Goal: Information Seeking & Learning: Understand process/instructions

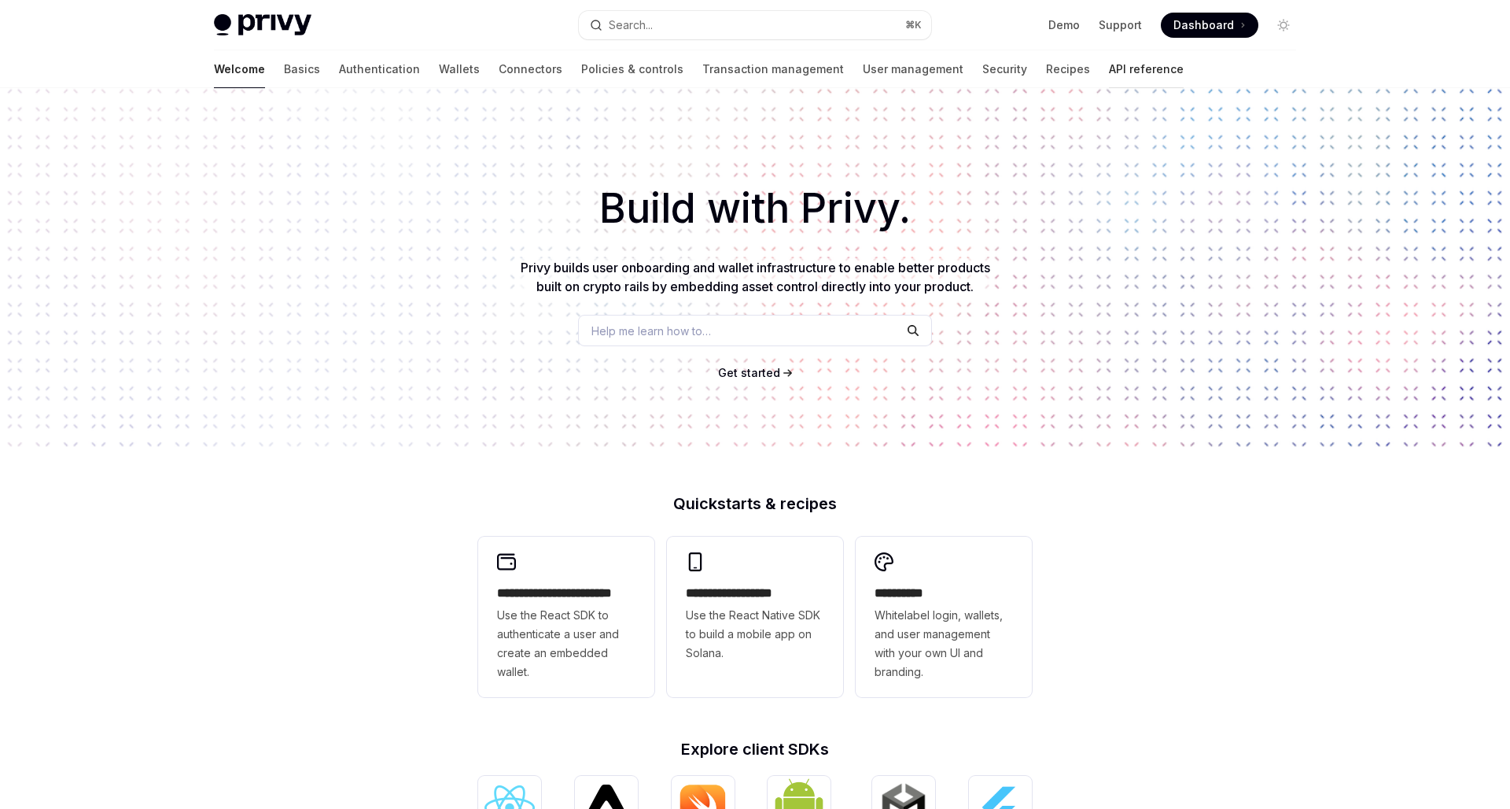
click at [1109, 76] on link "API reference" at bounding box center [1146, 69] width 75 height 38
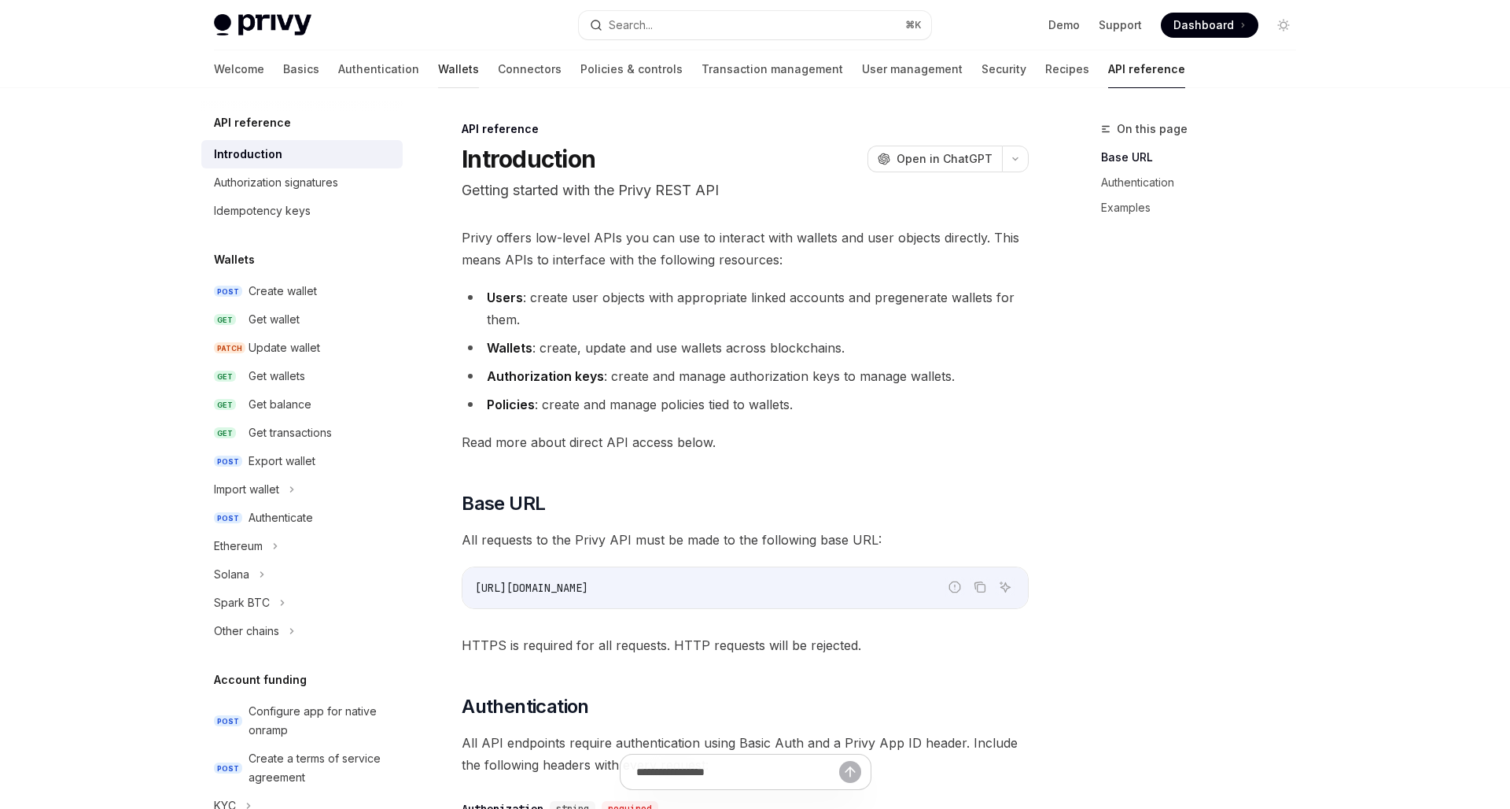
click at [438, 66] on link "Wallets" at bounding box center [458, 69] width 41 height 38
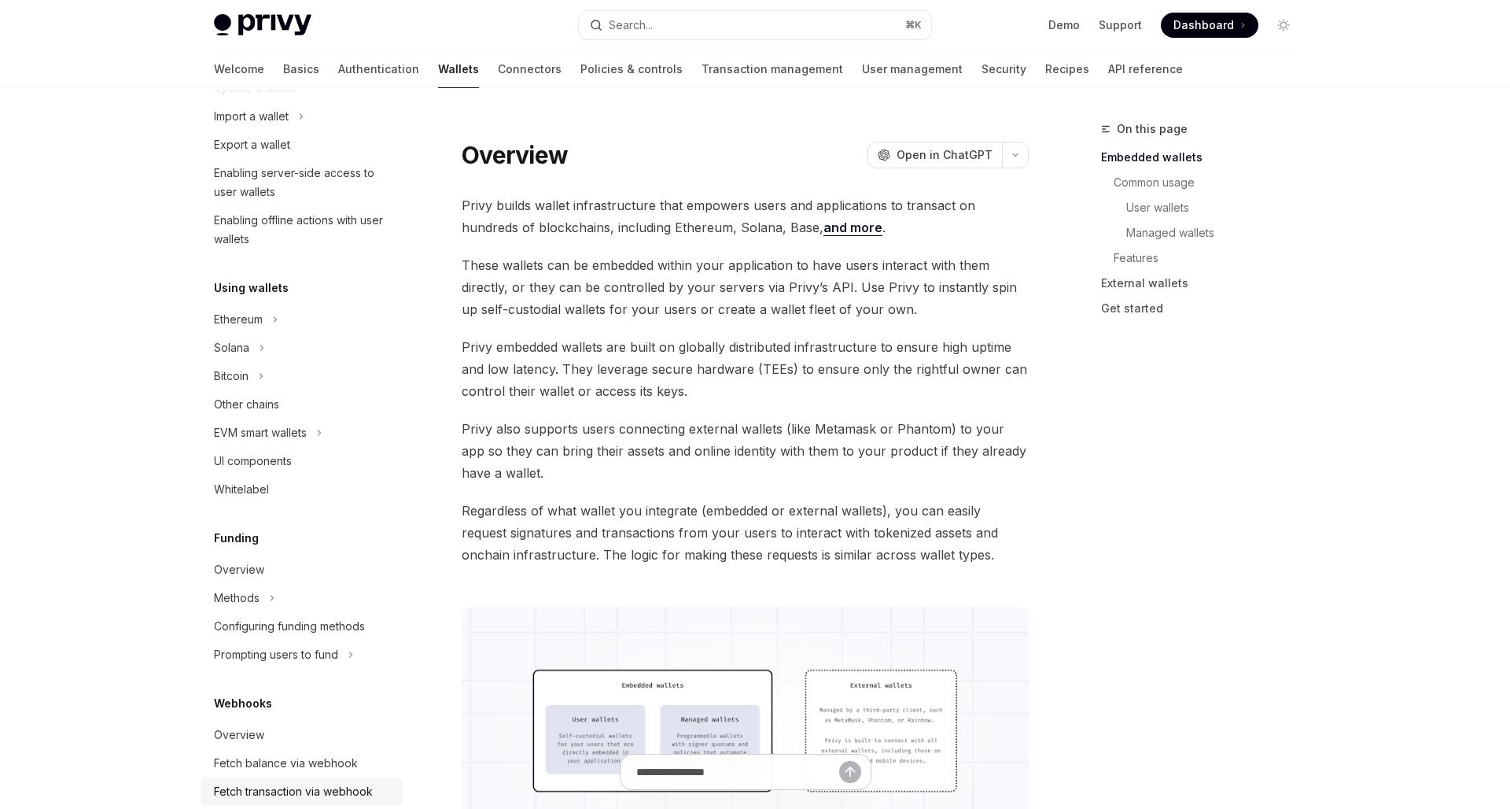
scroll to position [214, 0]
click at [322, 223] on div "Enabling offline actions with user wallets" at bounding box center [303, 228] width 179 height 38
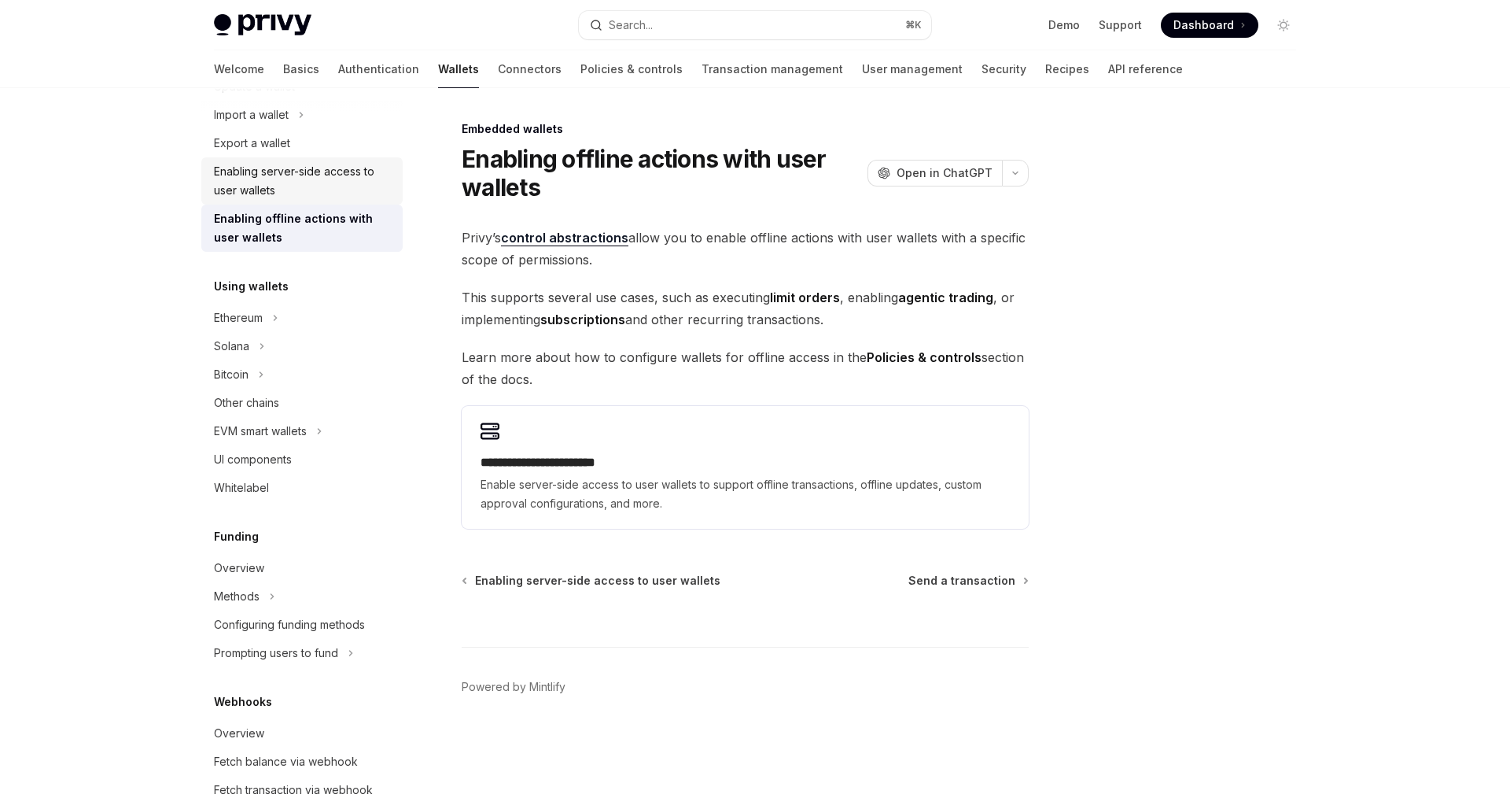
click at [310, 186] on div "Enabling server-side access to user wallets" at bounding box center [303, 181] width 179 height 38
type textarea "*"
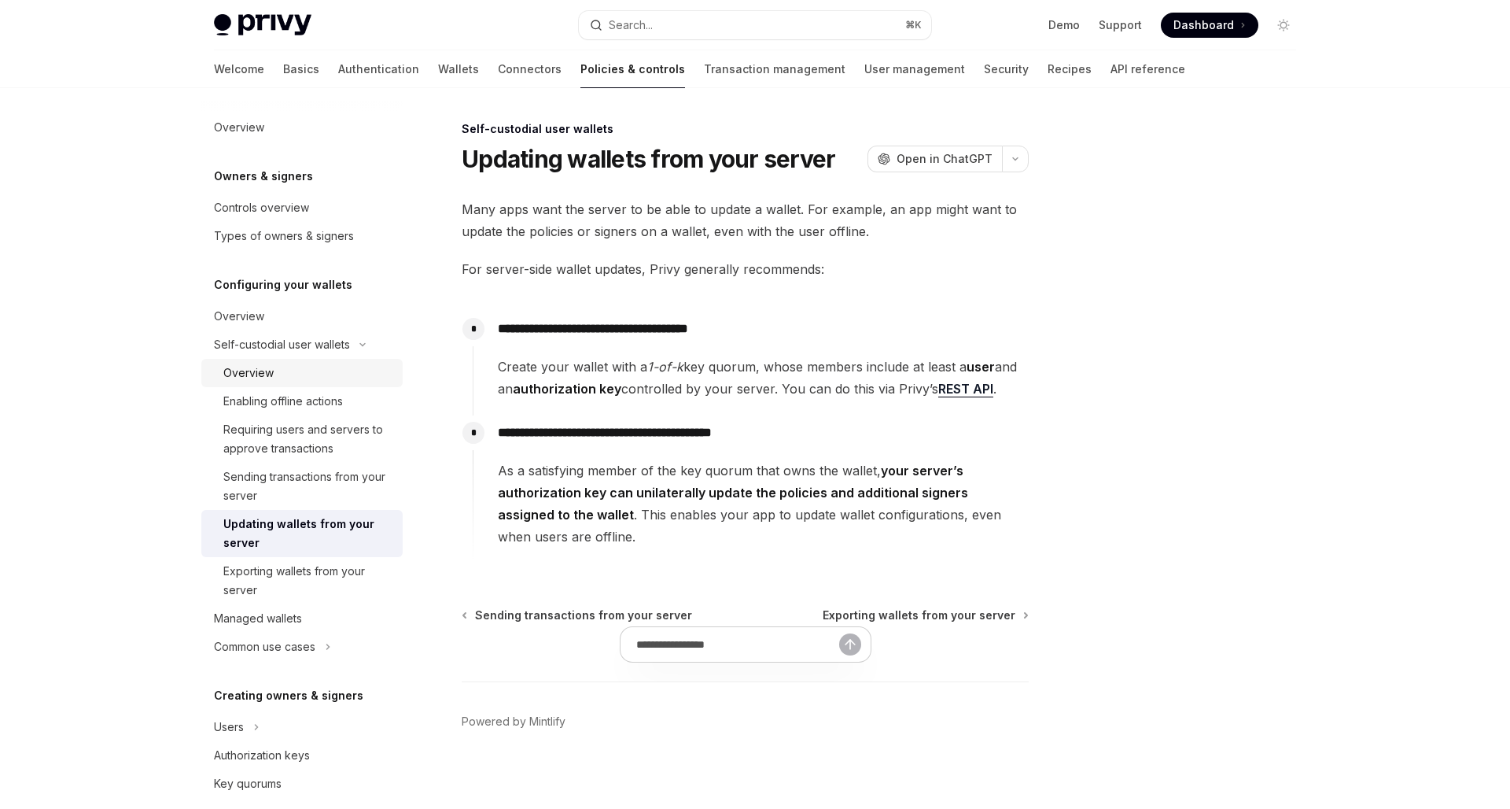
click at [347, 371] on div "Overview" at bounding box center [308, 372] width 170 height 19
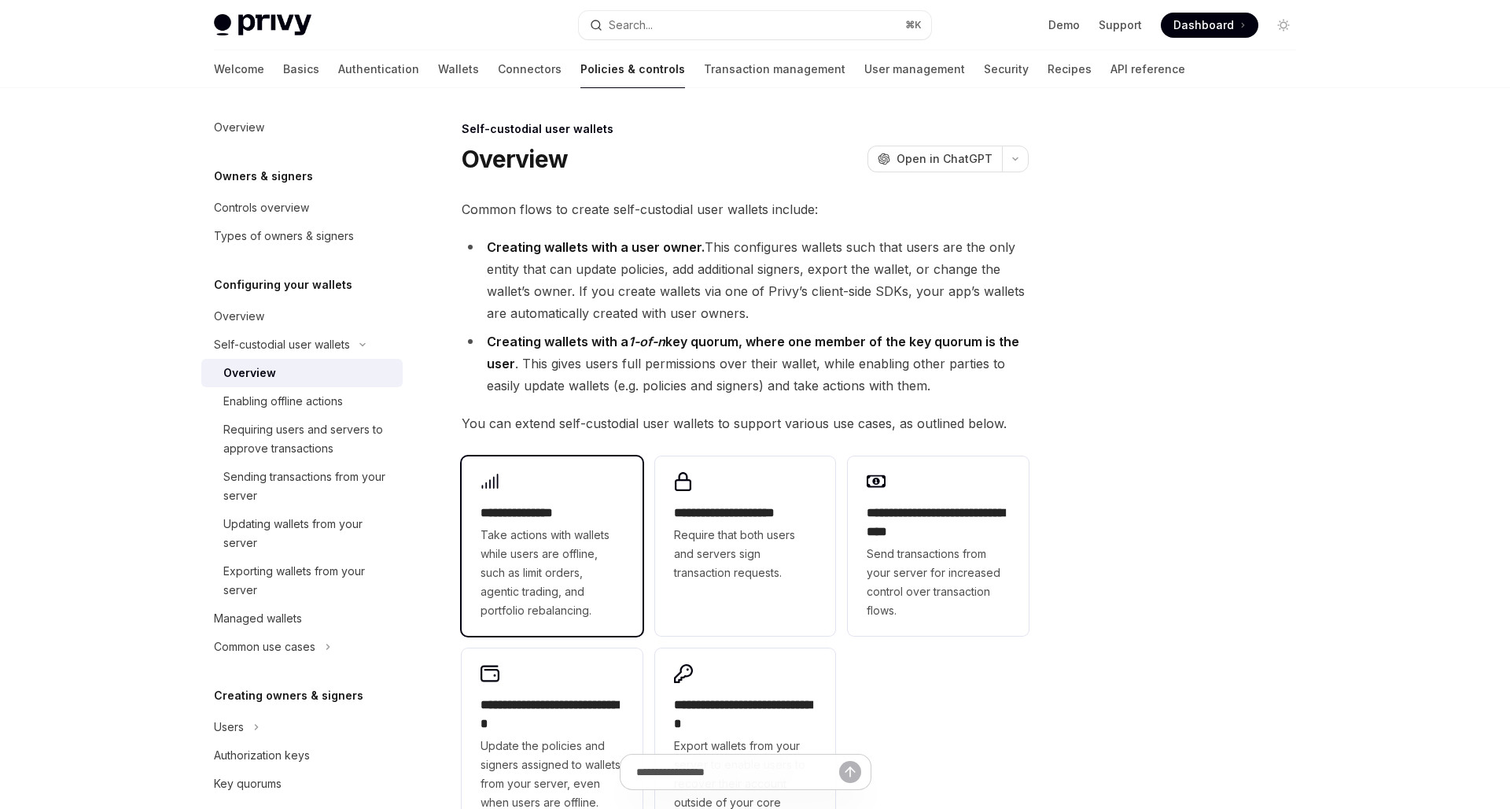
click at [602, 550] on span "Take actions with wallets while users are offline, such as limit orders, agenti…" at bounding box center [552, 573] width 143 height 94
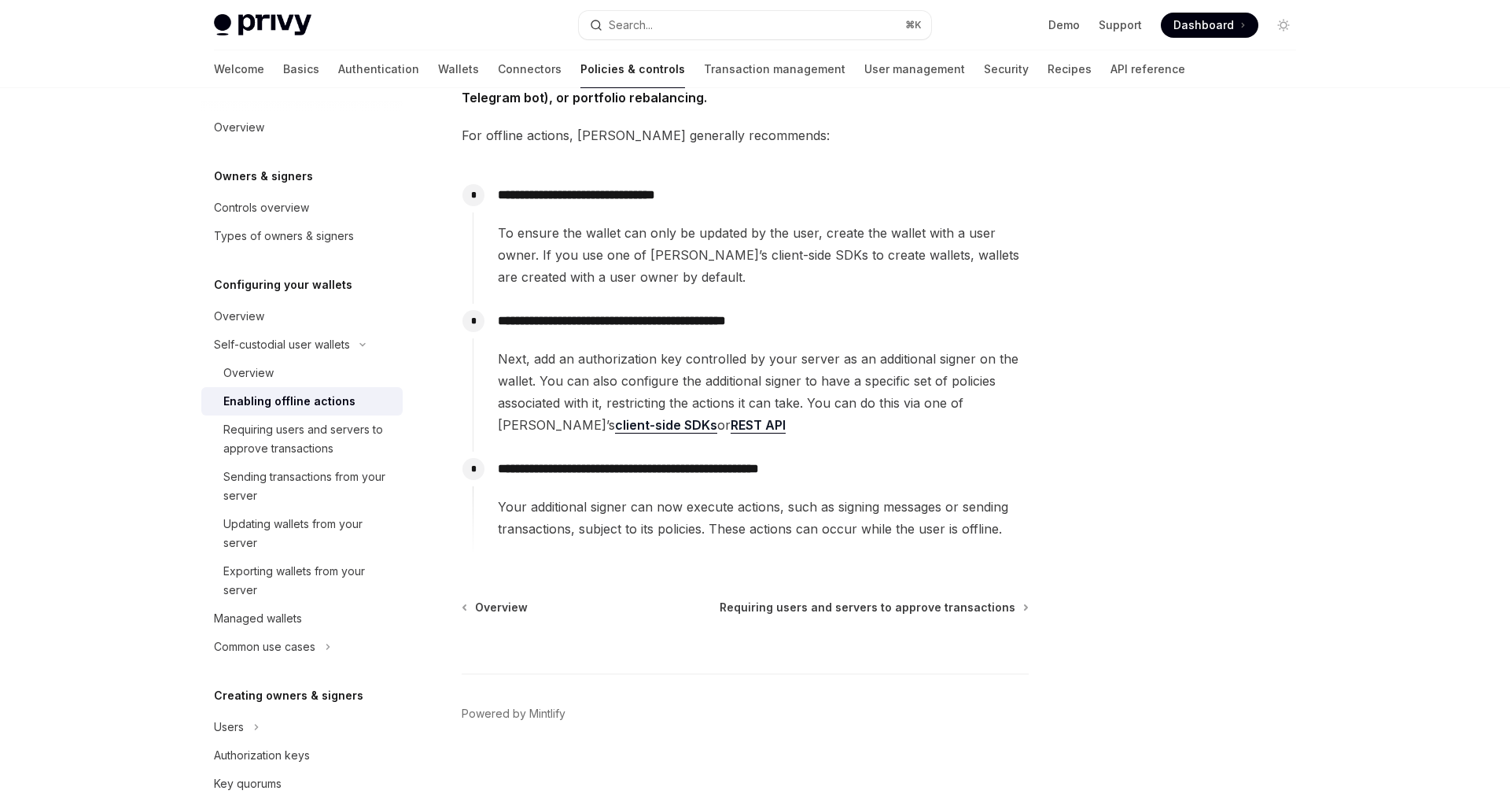
scroll to position [157, 0]
click at [314, 436] on div "Requiring users and servers to approve transactions" at bounding box center [308, 439] width 170 height 38
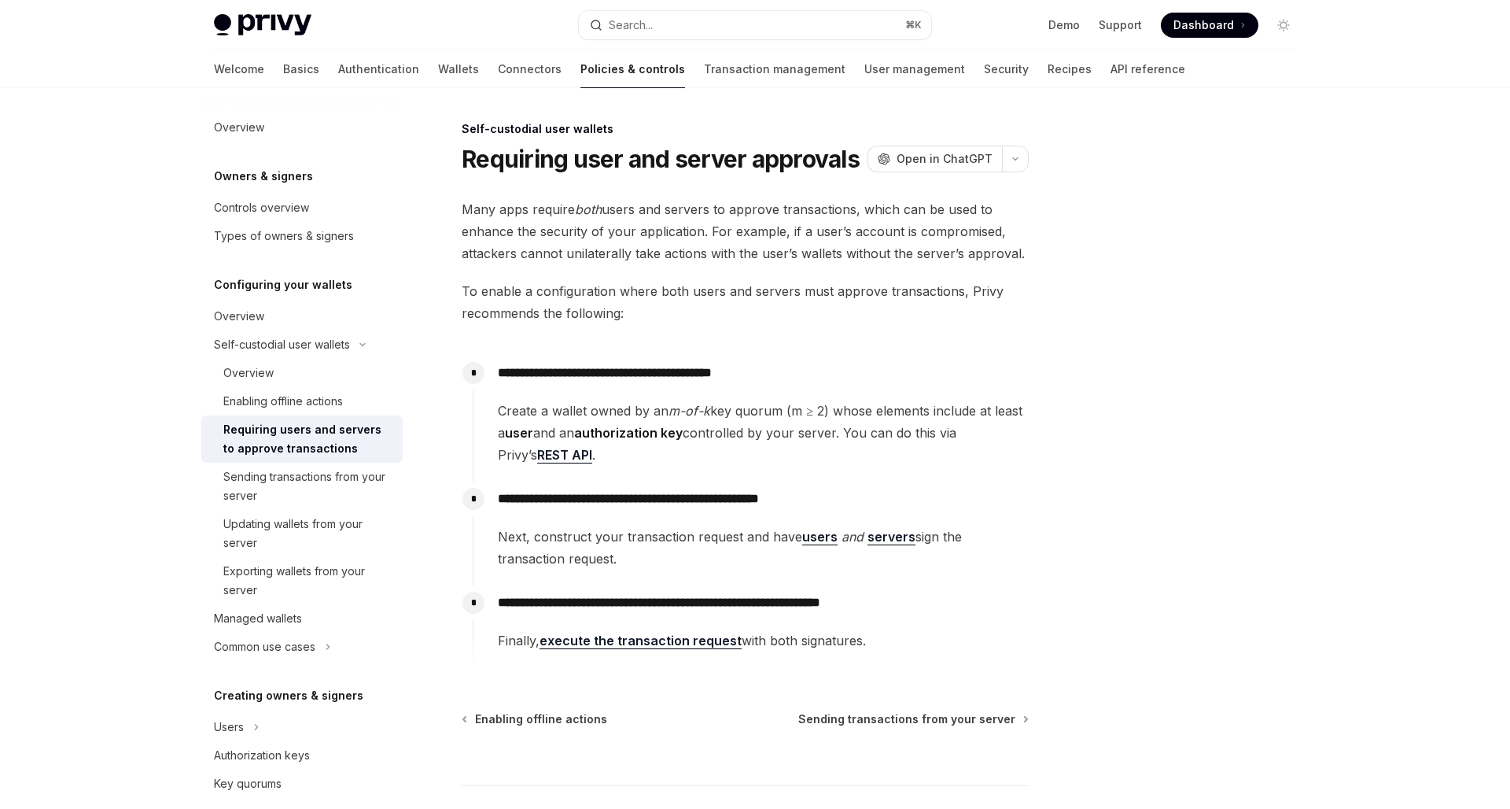
click at [744, 301] on span "To enable a configuration where both users and servers must approve transaction…" at bounding box center [745, 302] width 567 height 44
click at [700, 542] on span "Next, construct your transaction request and have users and servers sign the tr…" at bounding box center [763, 548] width 530 height 44
click at [818, 535] on link "users" at bounding box center [819, 537] width 35 height 17
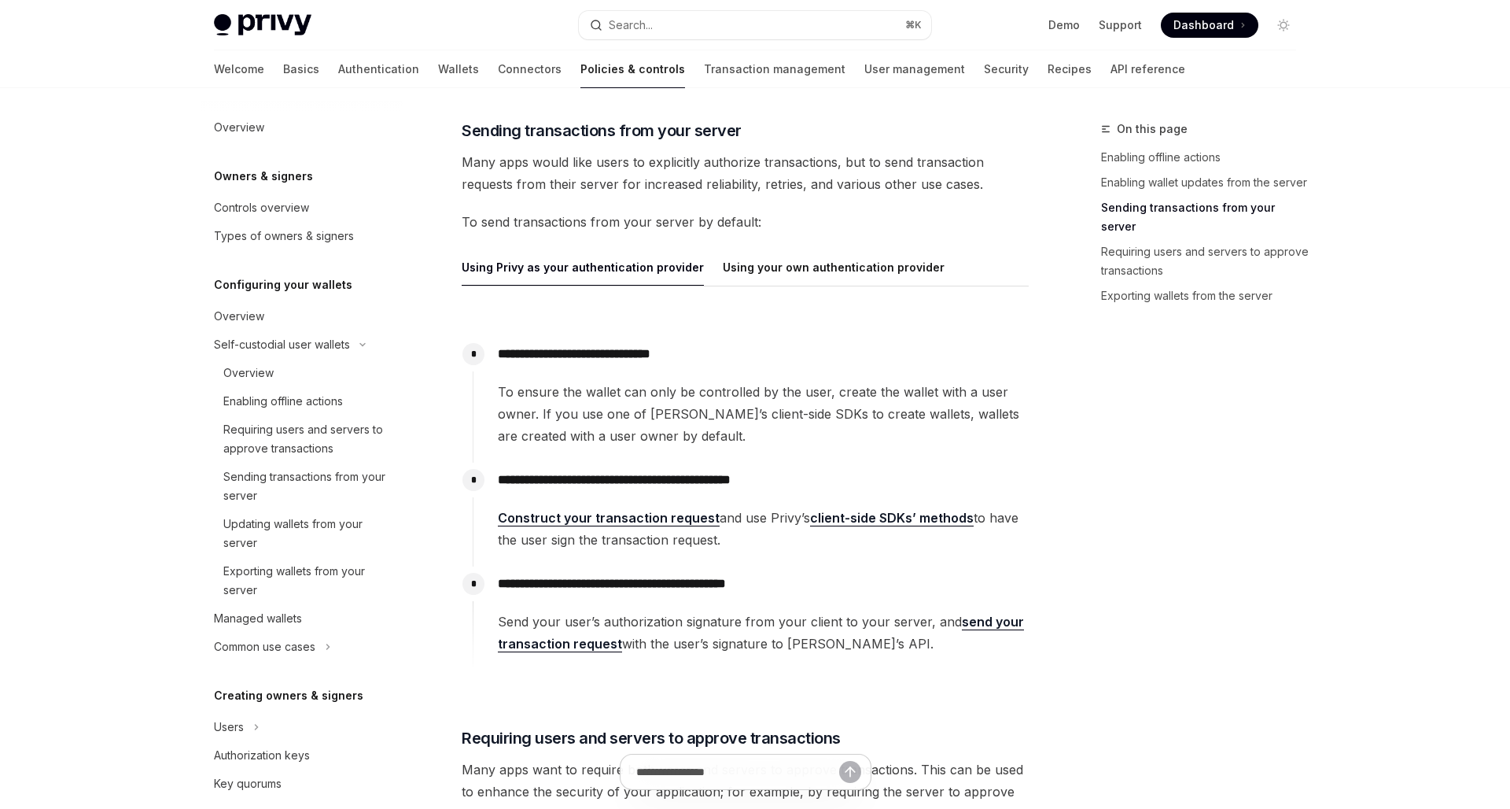
click at [571, 646] on link "send your transaction request" at bounding box center [761, 633] width 526 height 39
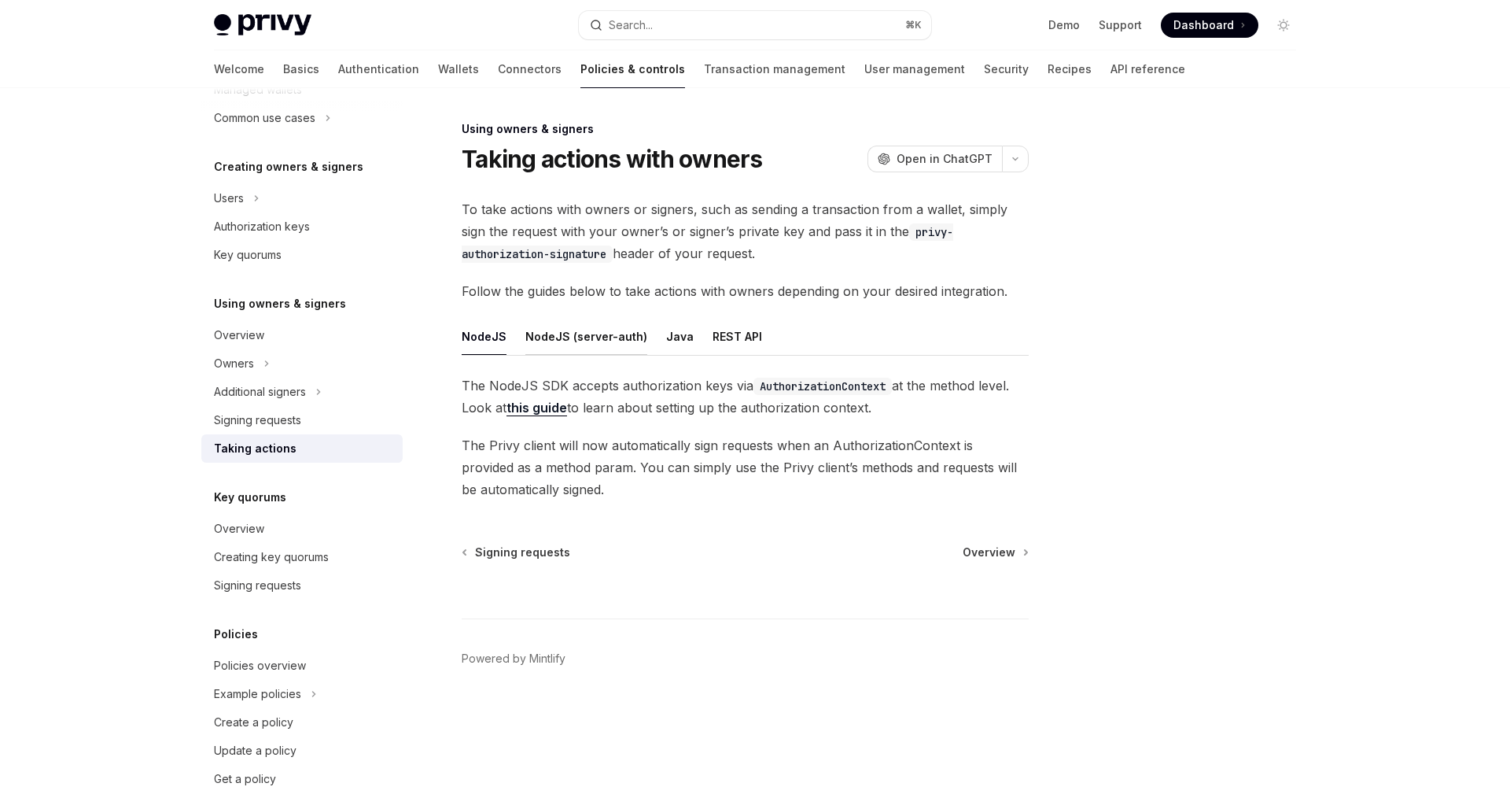
click at [593, 337] on button "NodeJS (server-auth)" at bounding box center [587, 336] width 122 height 37
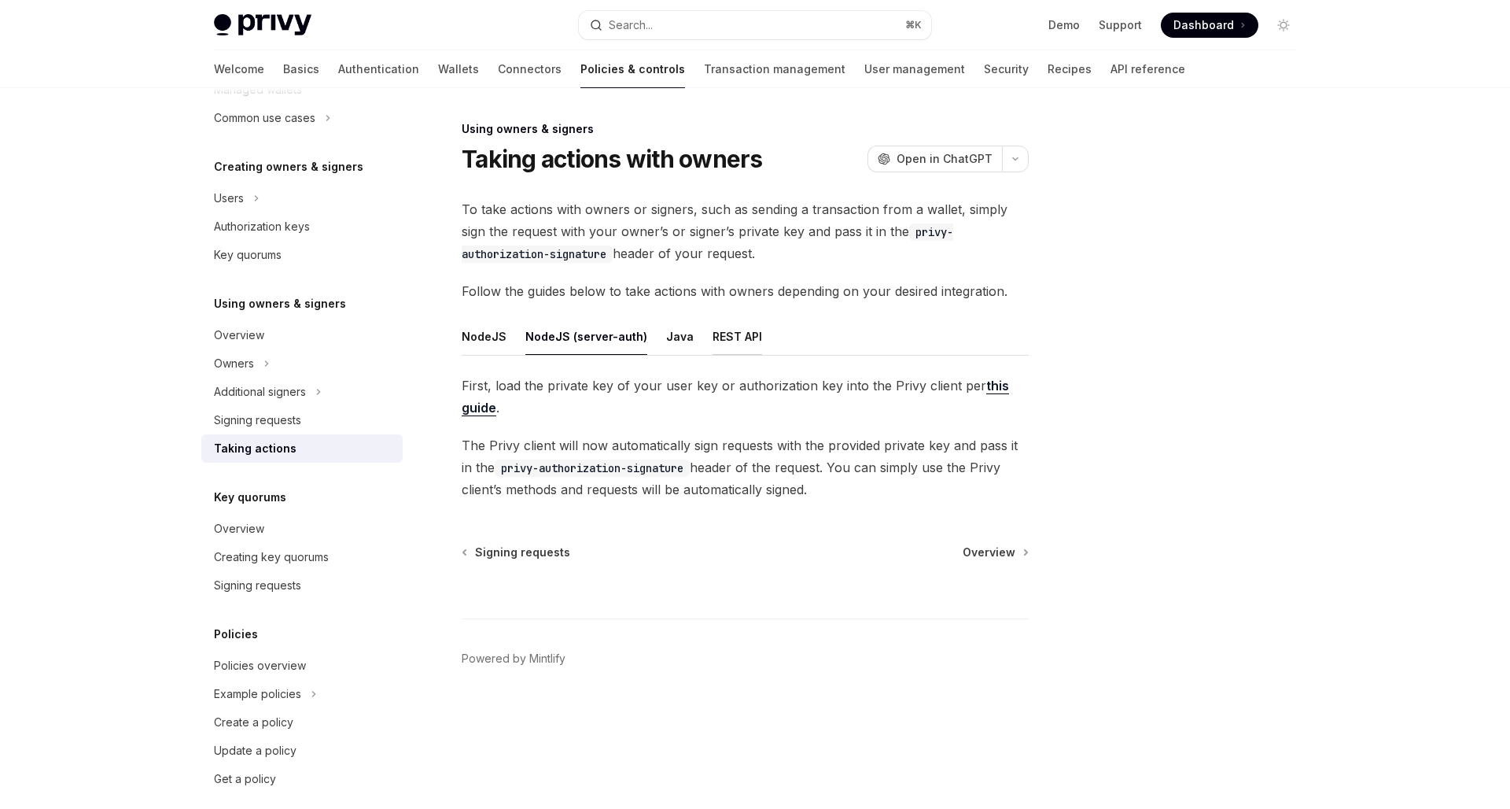
click at [713, 334] on button "REST API" at bounding box center [738, 336] width 50 height 37
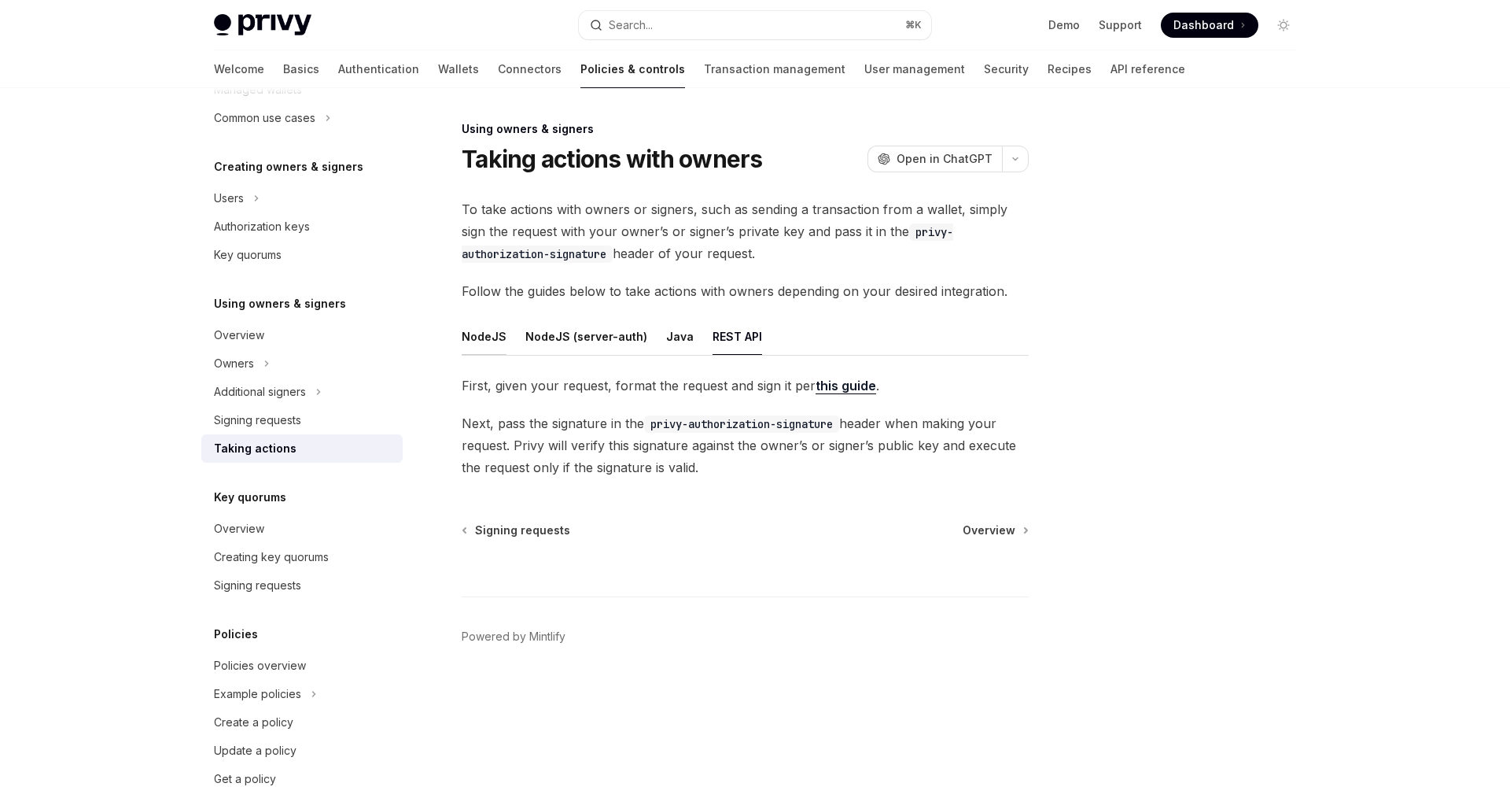
click at [494, 337] on button "NodeJS" at bounding box center [484, 336] width 45 height 37
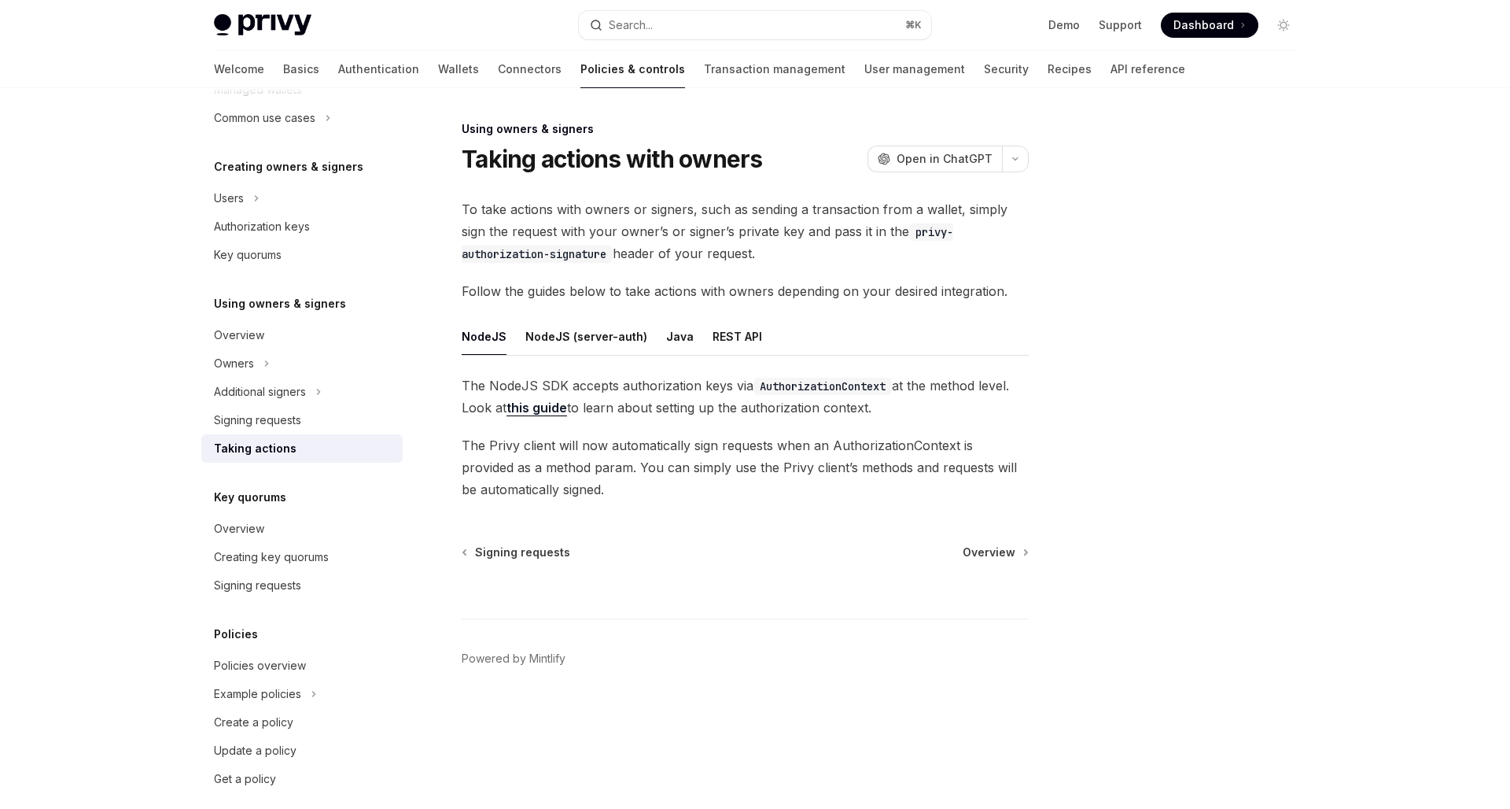
click at [674, 438] on span "The Privy client will now automatically sign requests when an AuthorizationCont…" at bounding box center [745, 467] width 567 height 66
click at [527, 407] on link "this guide" at bounding box center [537, 408] width 61 height 17
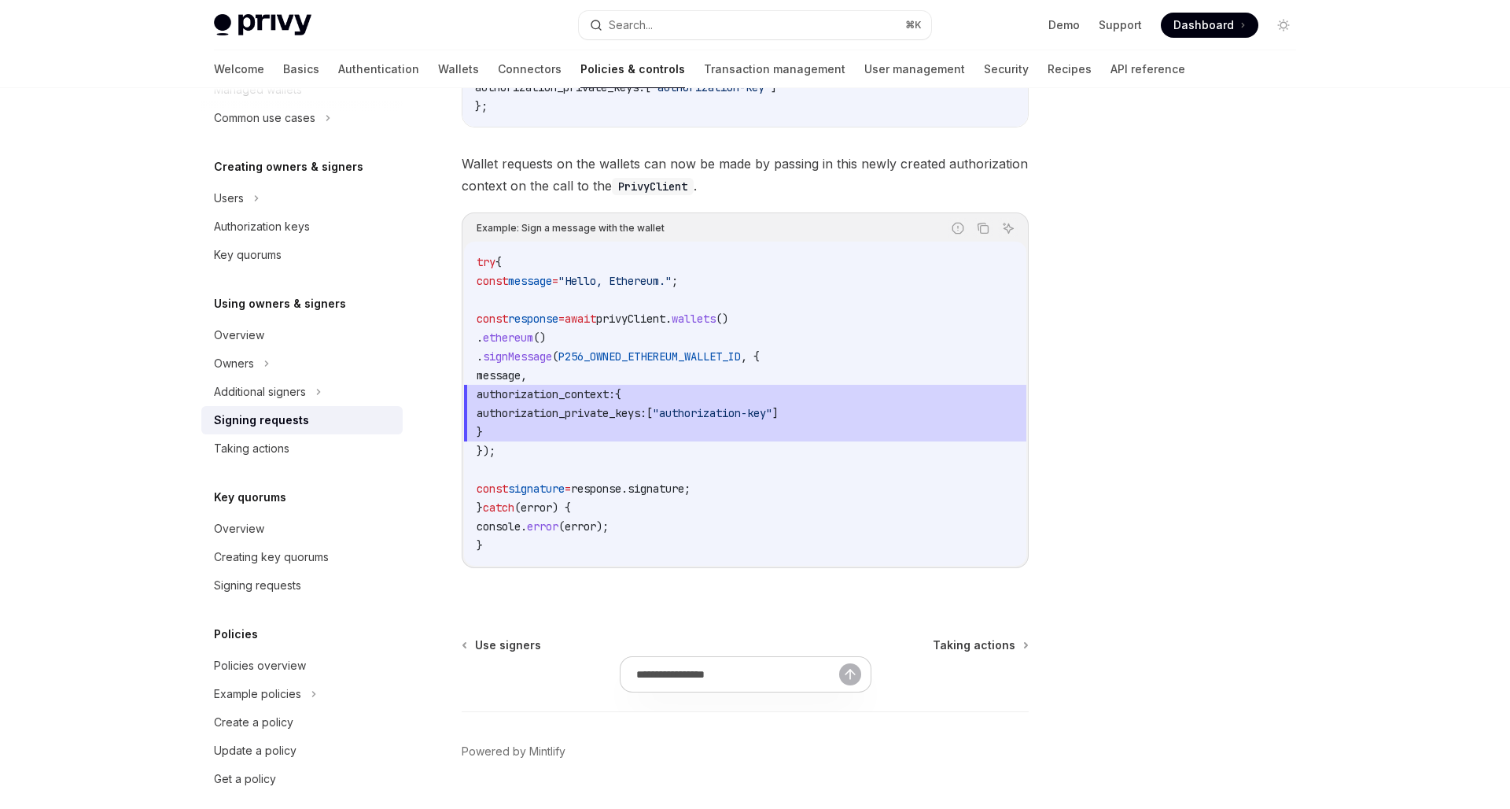
scroll to position [671, 0]
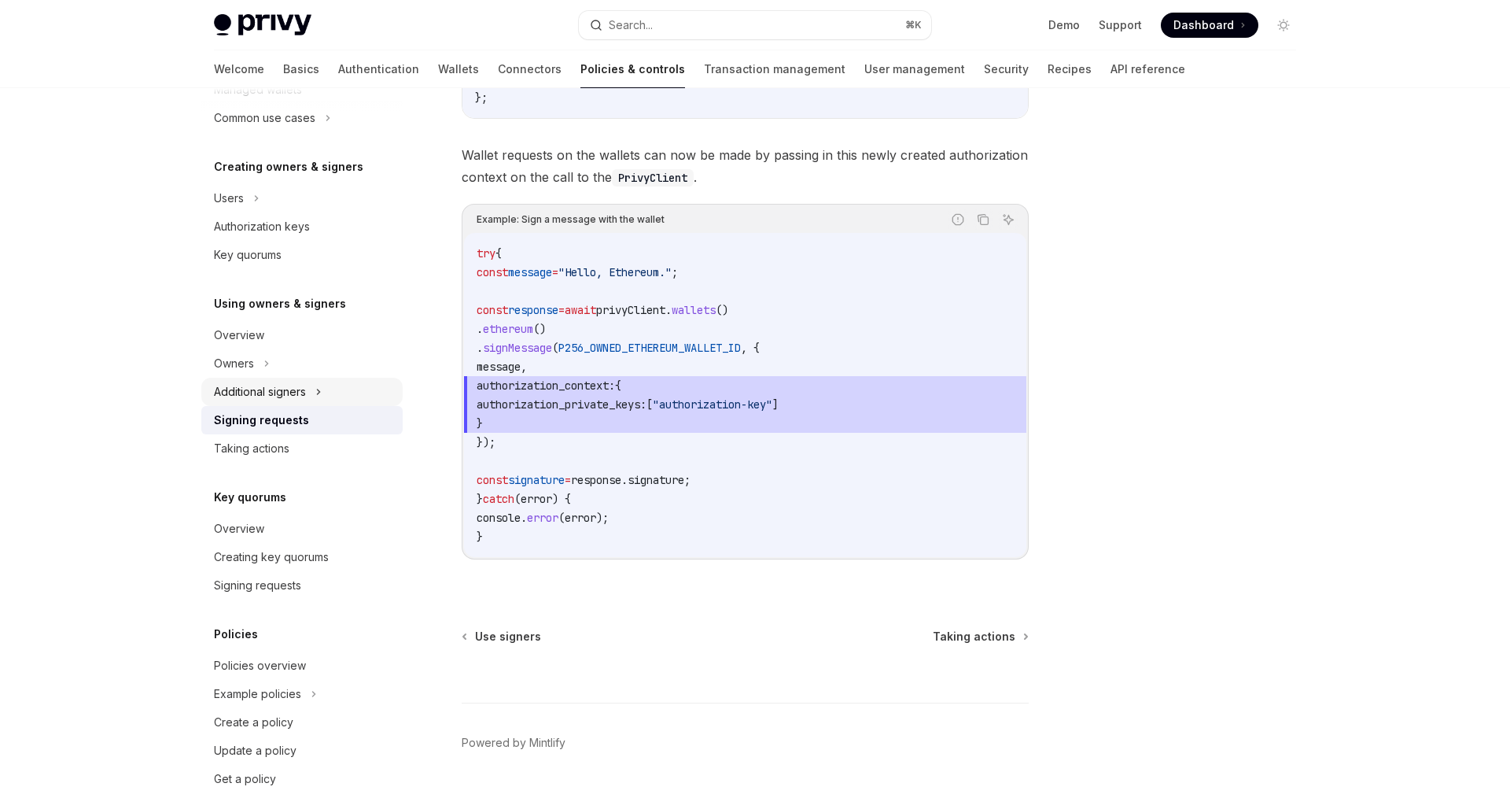
click at [304, 399] on div "Additional signers" at bounding box center [260, 391] width 92 height 19
type textarea "*"
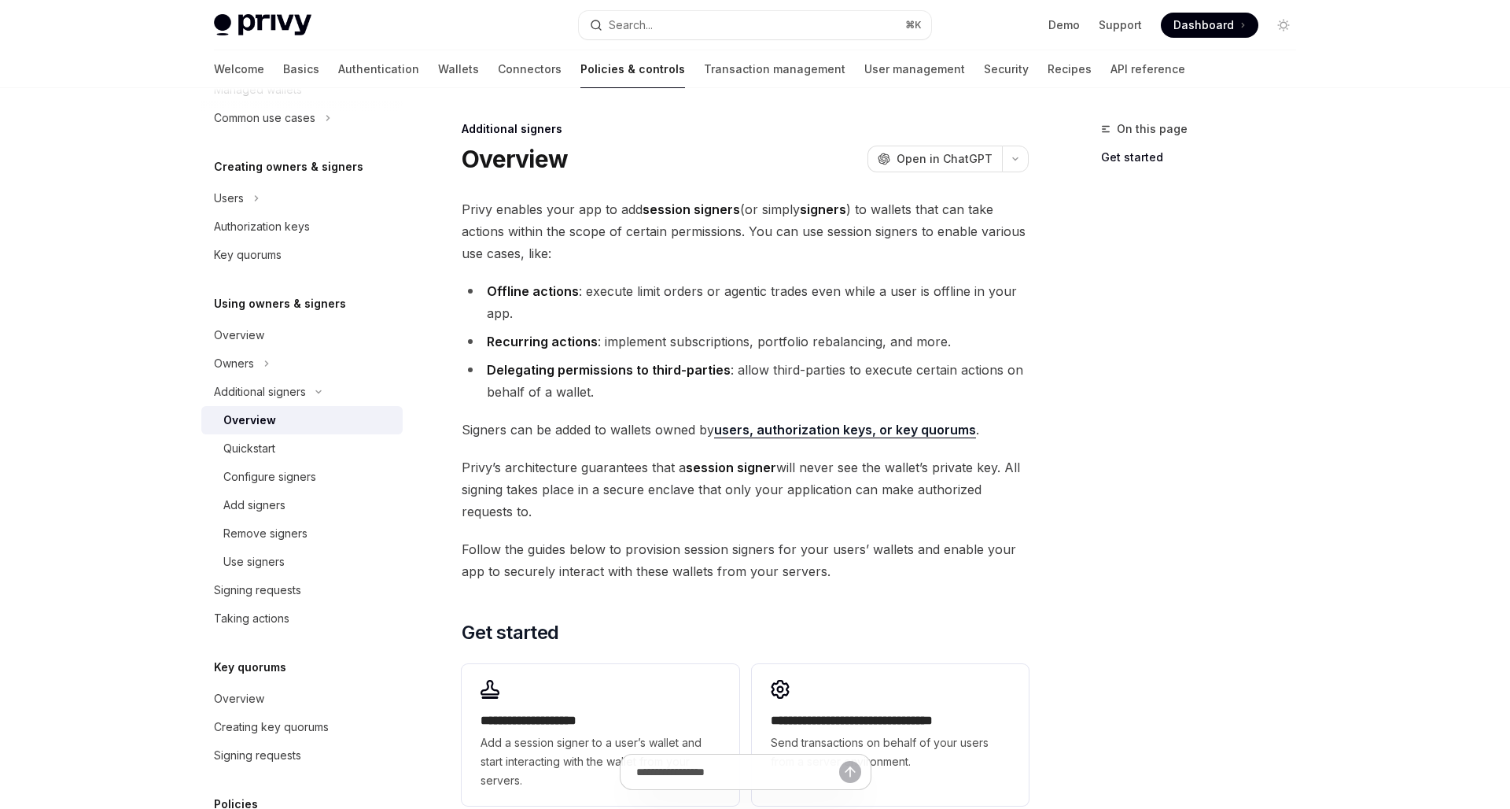
click at [696, 304] on li "Offline actions : execute limit orders or agentic trades even while a user is o…" at bounding box center [745, 302] width 567 height 44
click at [797, 22] on button "Search... ⌘ K" at bounding box center [755, 25] width 352 height 28
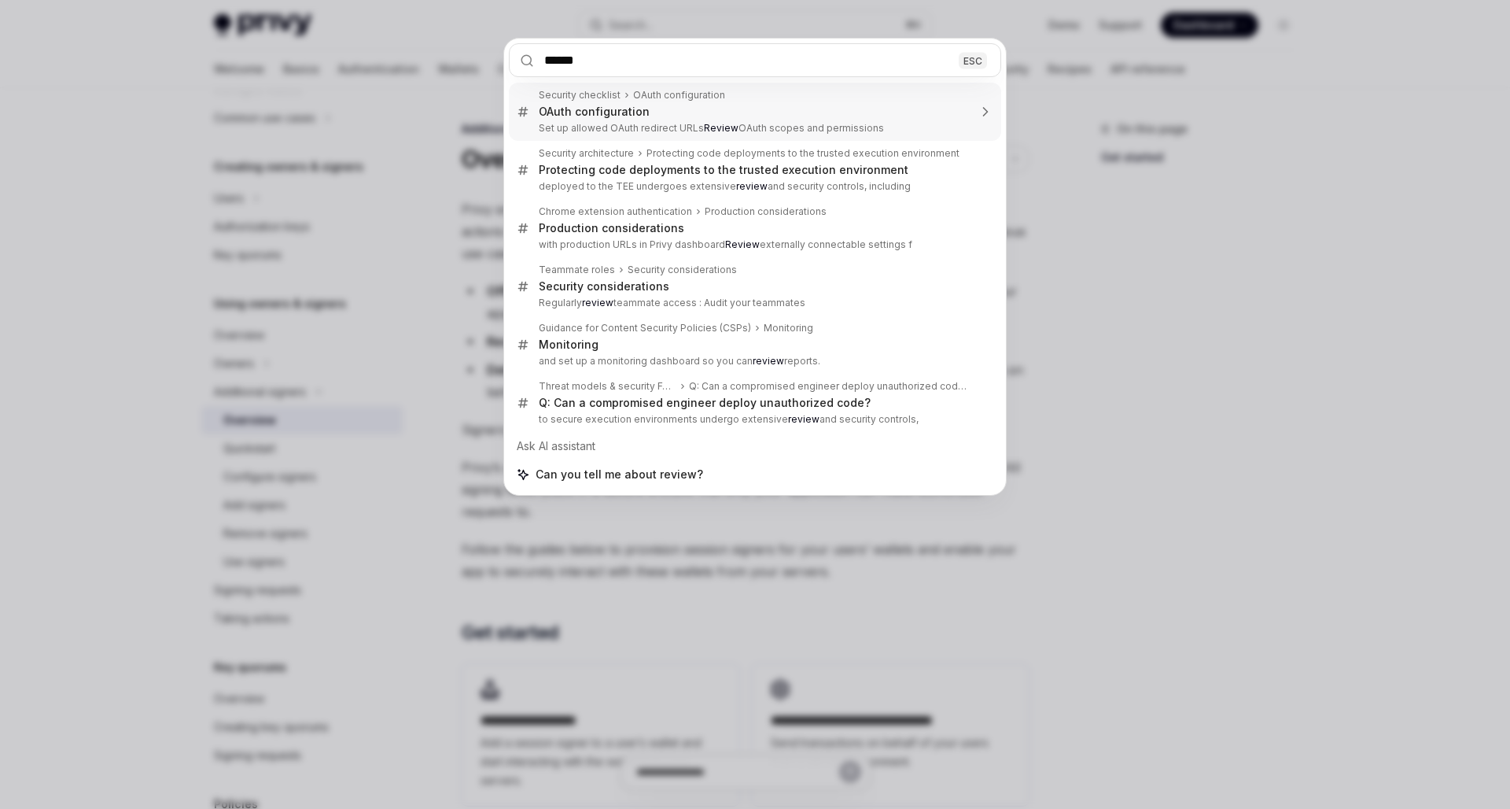
type input "******"
click at [1322, 144] on div "****** ESC Security checklist OAuth configuration OAuth configuration Set up al…" at bounding box center [755, 404] width 1510 height 809
